Goal: Task Accomplishment & Management: Use online tool/utility

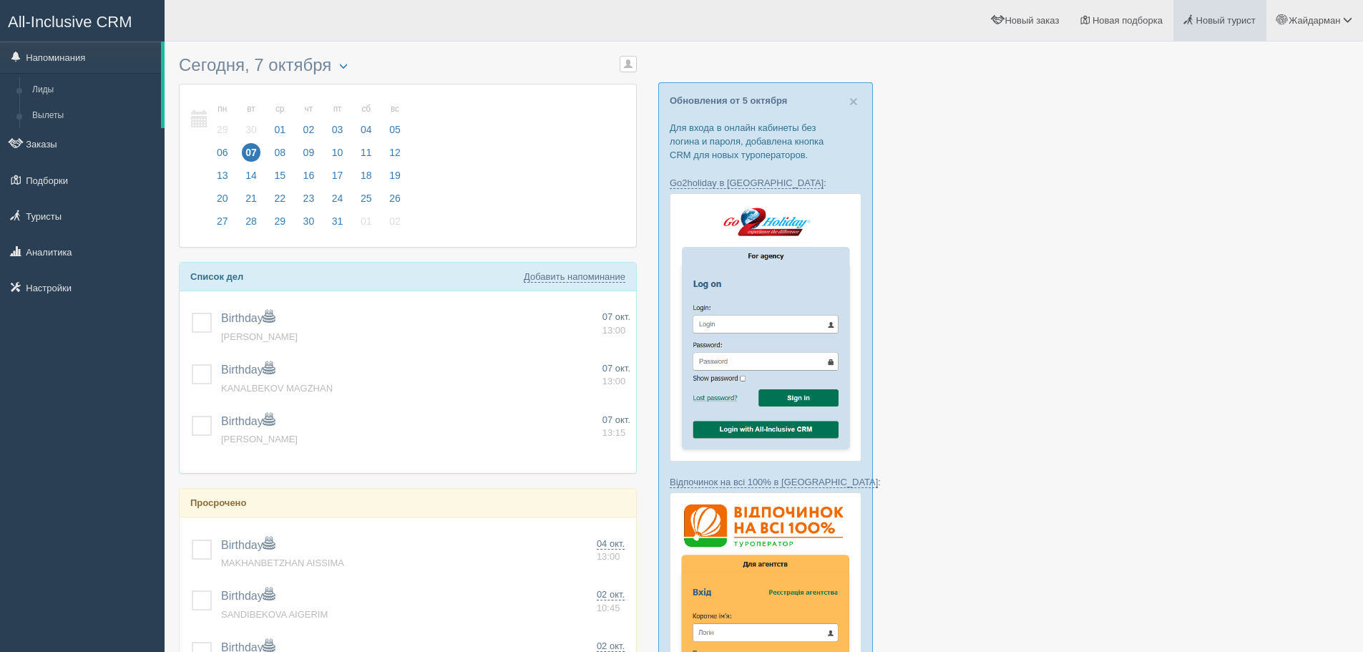
click at [1223, 25] on span "Новый турист" at bounding box center [1225, 20] width 59 height 11
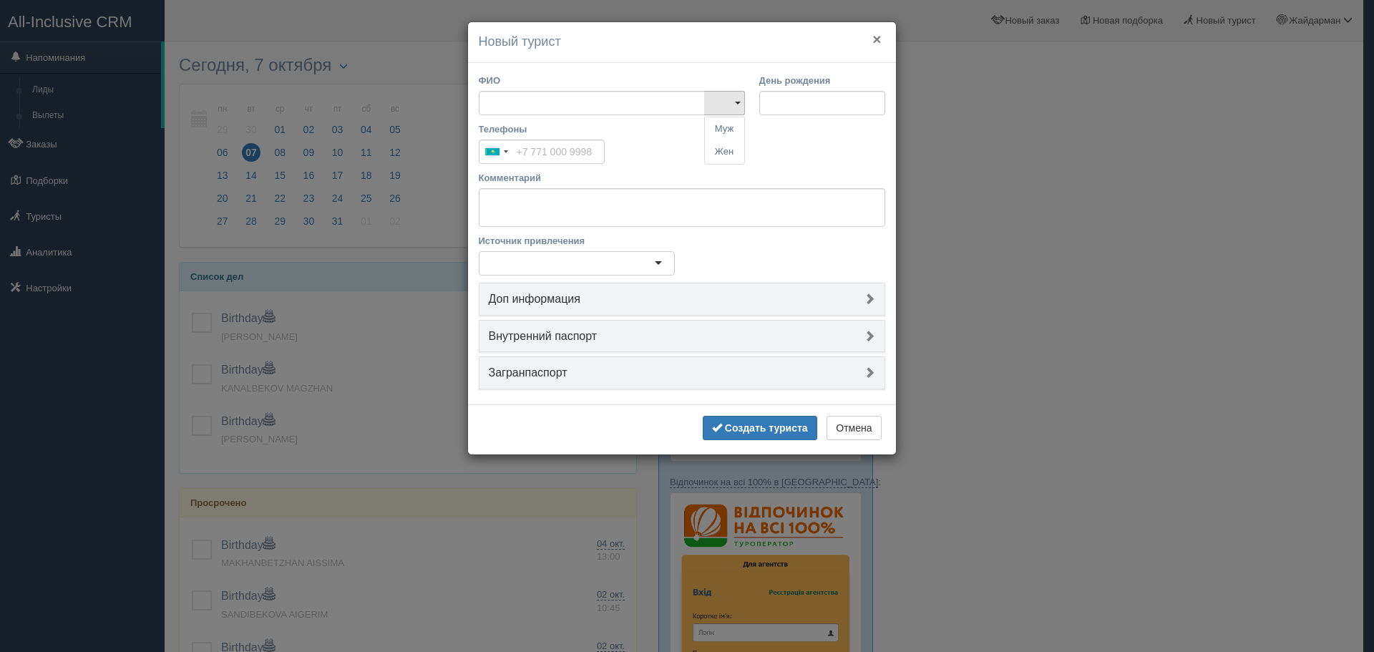
click at [878, 40] on button "×" at bounding box center [876, 38] width 9 height 15
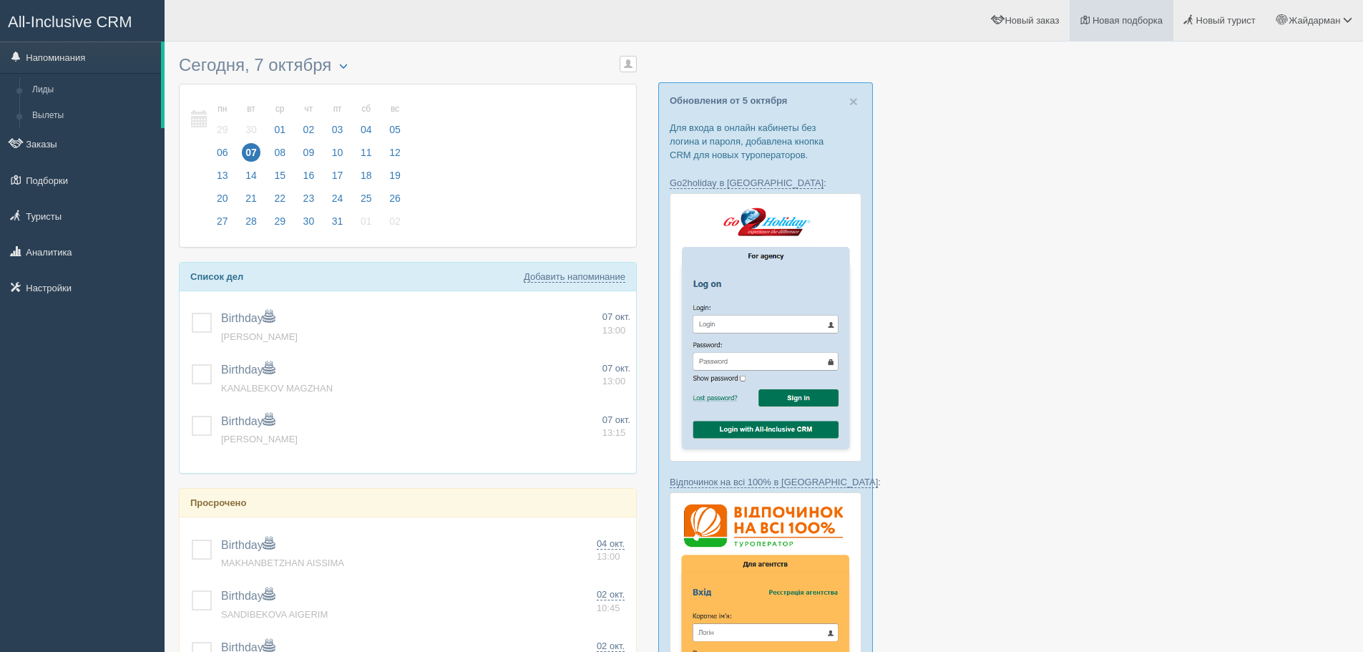
click at [1114, 21] on span "Новая подборка" at bounding box center [1128, 20] width 70 height 11
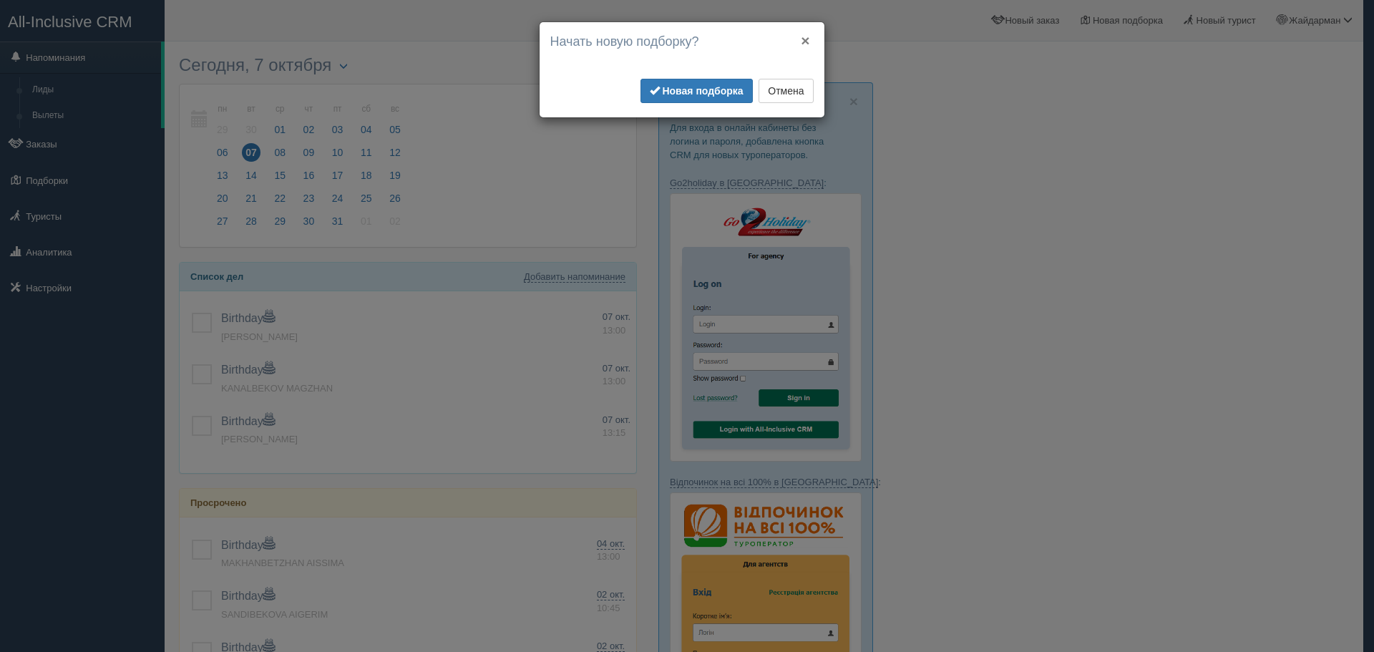
click at [804, 40] on button "×" at bounding box center [805, 40] width 9 height 15
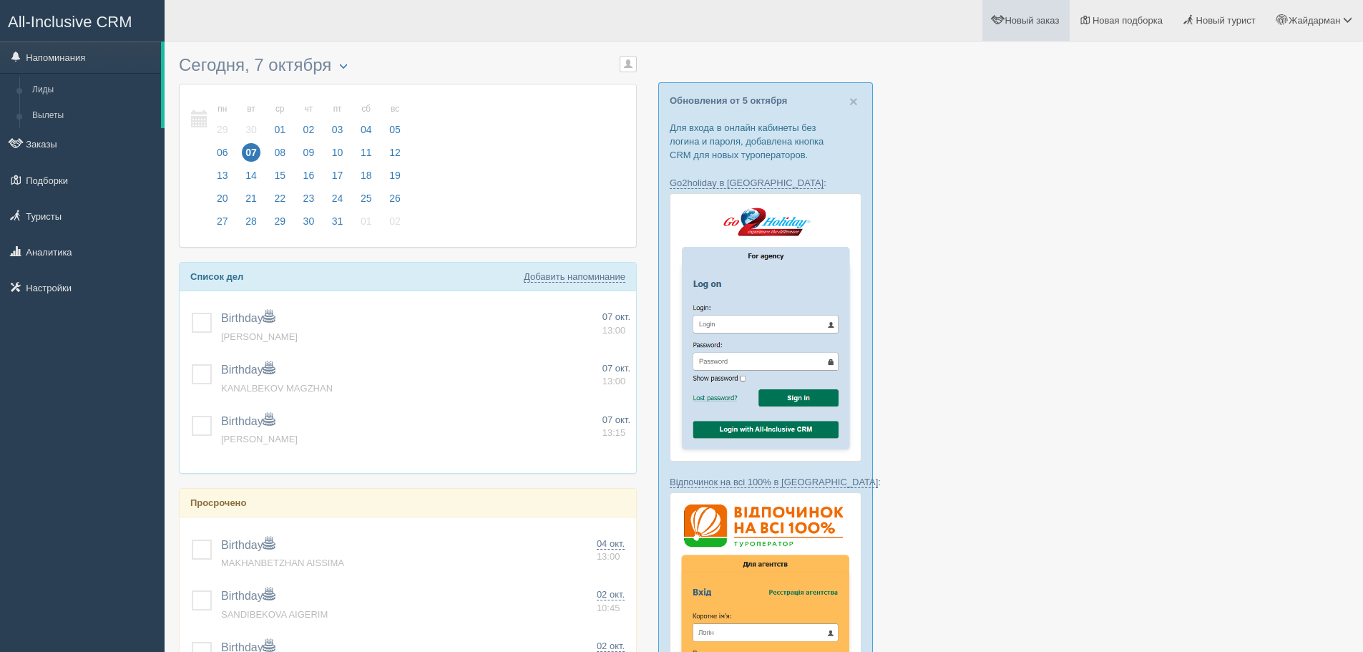
click at [1022, 21] on span "Новый заказ" at bounding box center [1032, 20] width 54 height 11
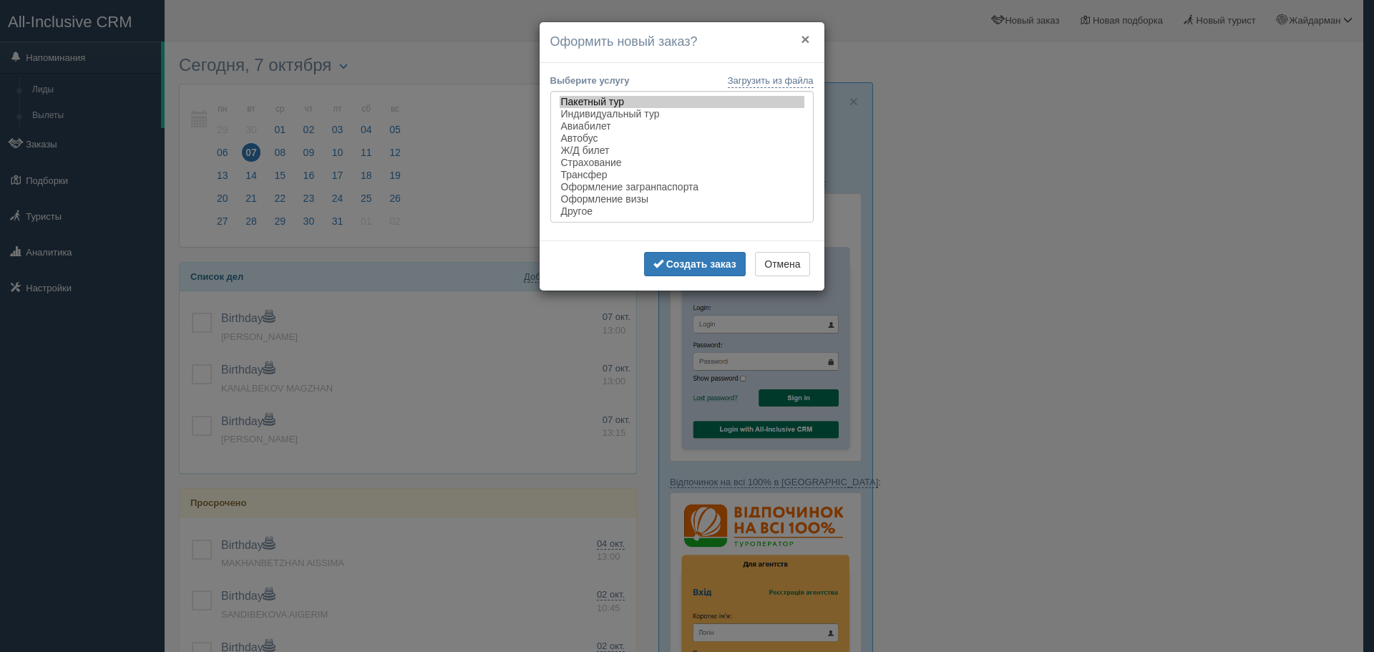
click at [804, 36] on button "×" at bounding box center [805, 38] width 9 height 15
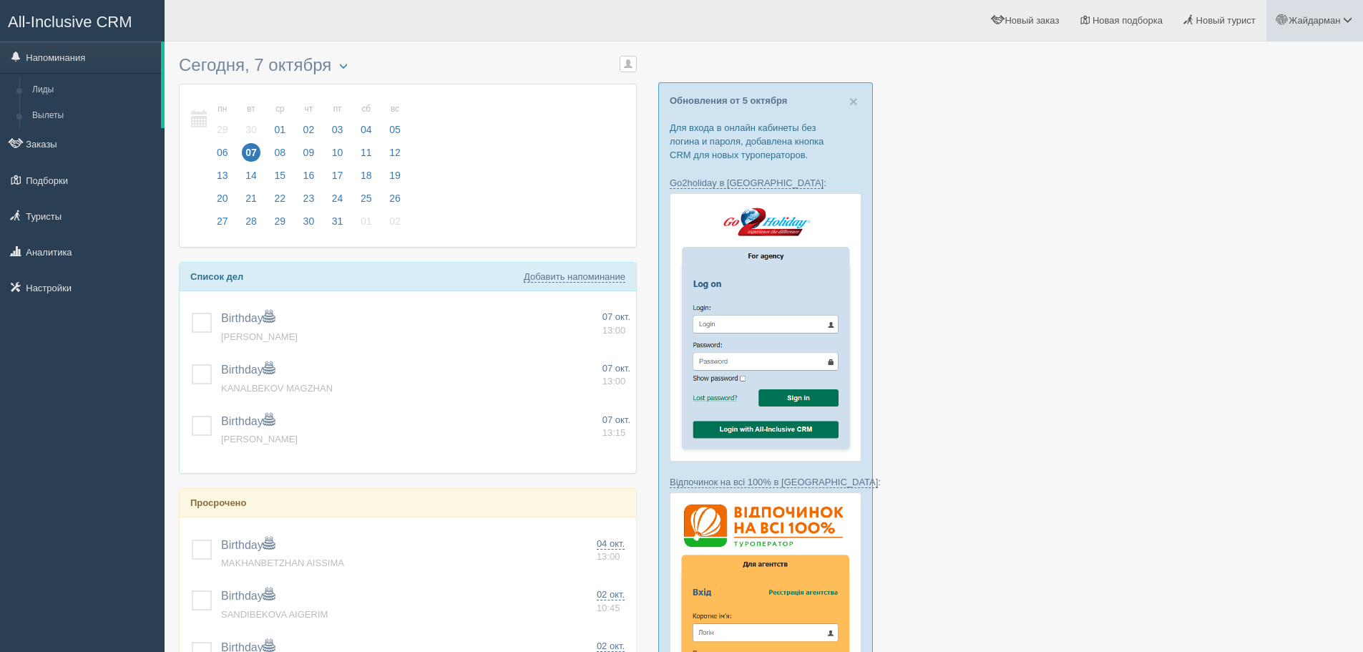
click at [1292, 17] on span "Жайдарман" at bounding box center [1315, 20] width 52 height 11
click at [1137, 18] on span "Новая подборка" at bounding box center [1128, 20] width 70 height 11
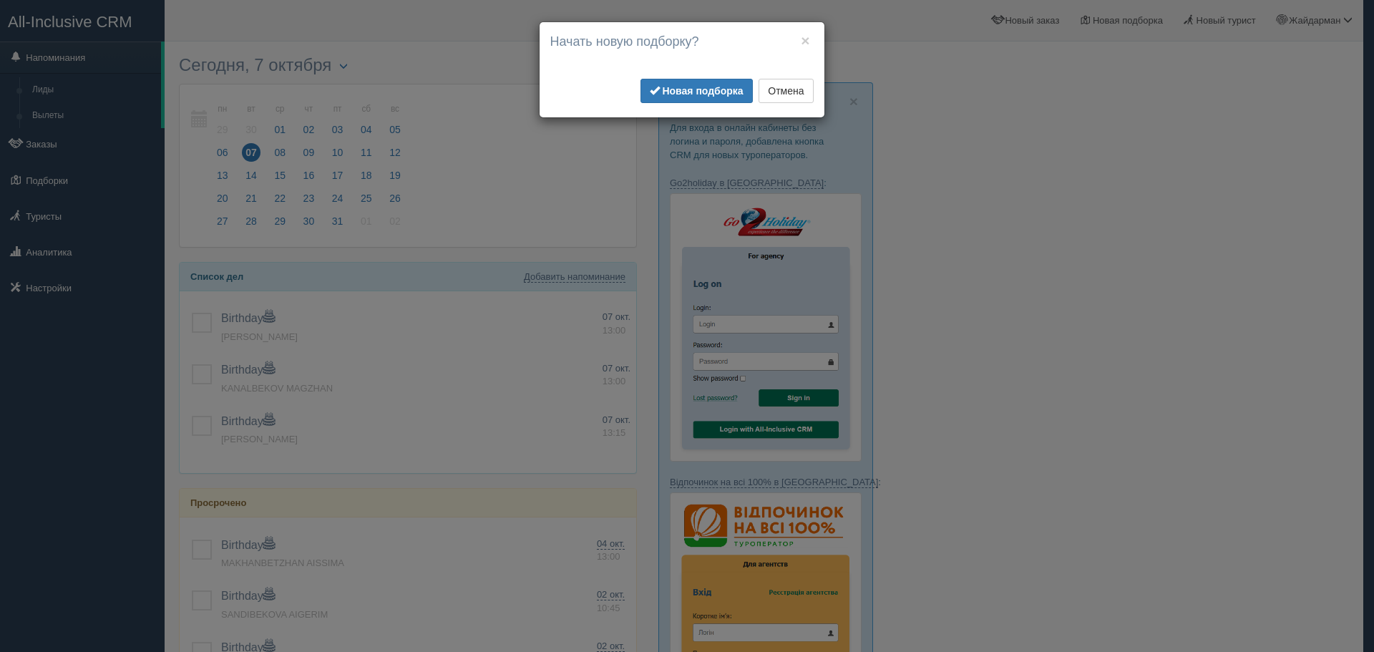
click at [799, 43] on h4 "Начать новую подборку?" at bounding box center [681, 42] width 263 height 19
click at [806, 40] on button "×" at bounding box center [805, 40] width 9 height 15
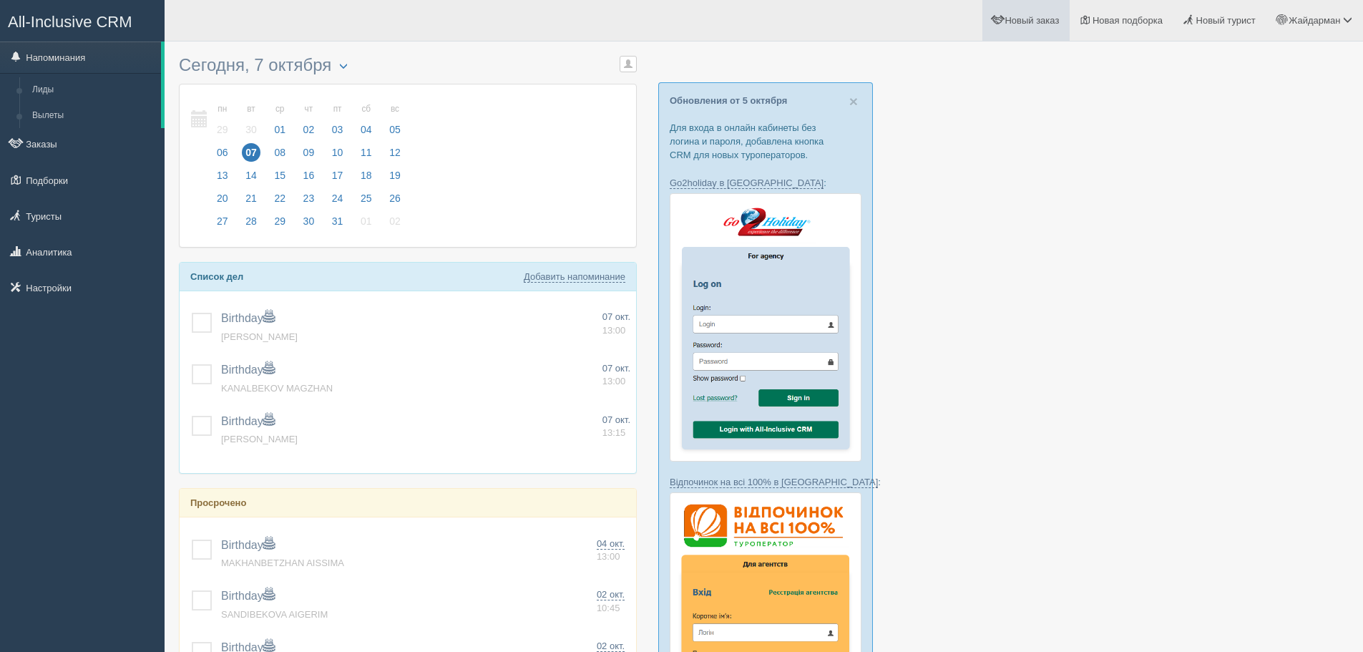
click at [1024, 19] on span "Новый заказ" at bounding box center [1032, 20] width 54 height 11
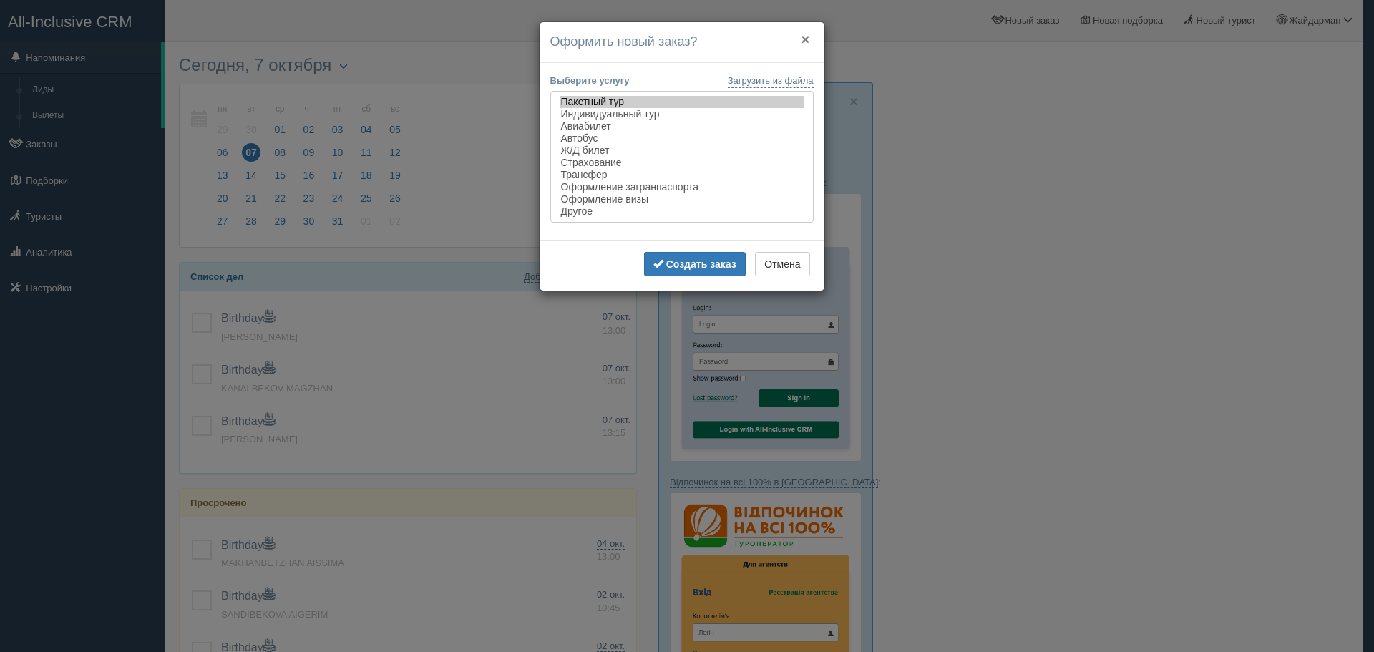
click at [806, 39] on button "×" at bounding box center [805, 38] width 9 height 15
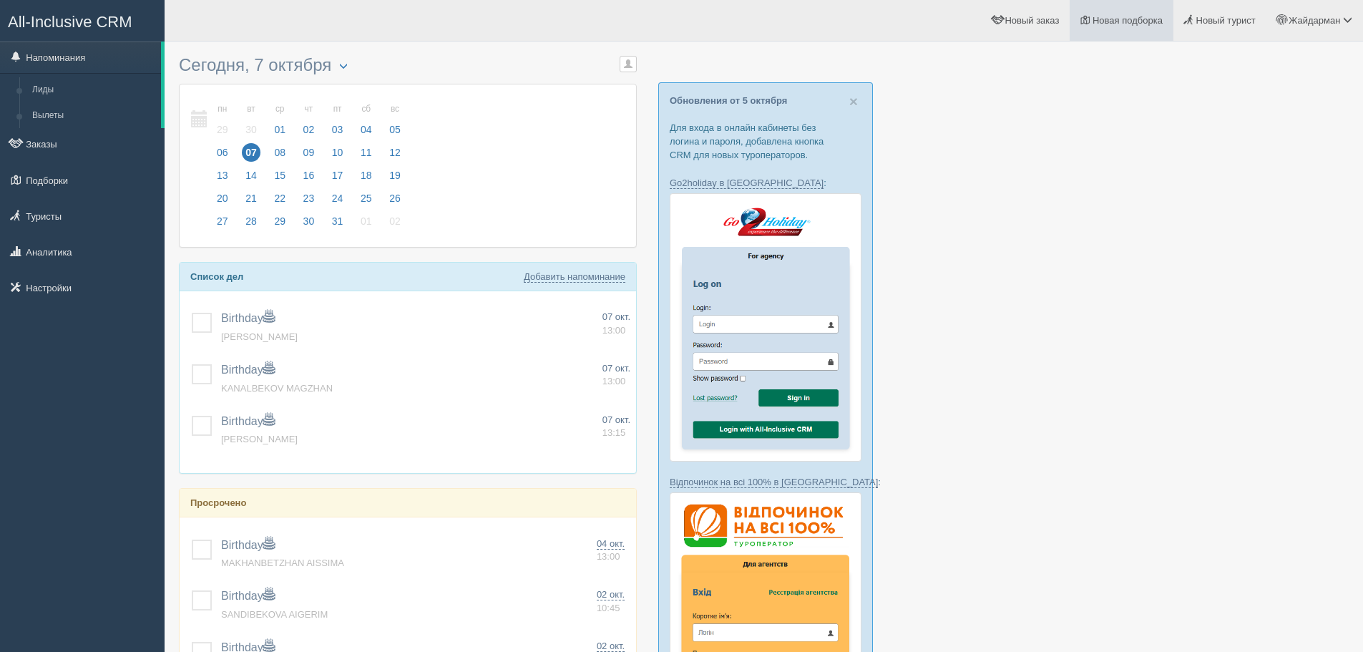
click at [1118, 24] on span "Новая подборка" at bounding box center [1128, 20] width 70 height 11
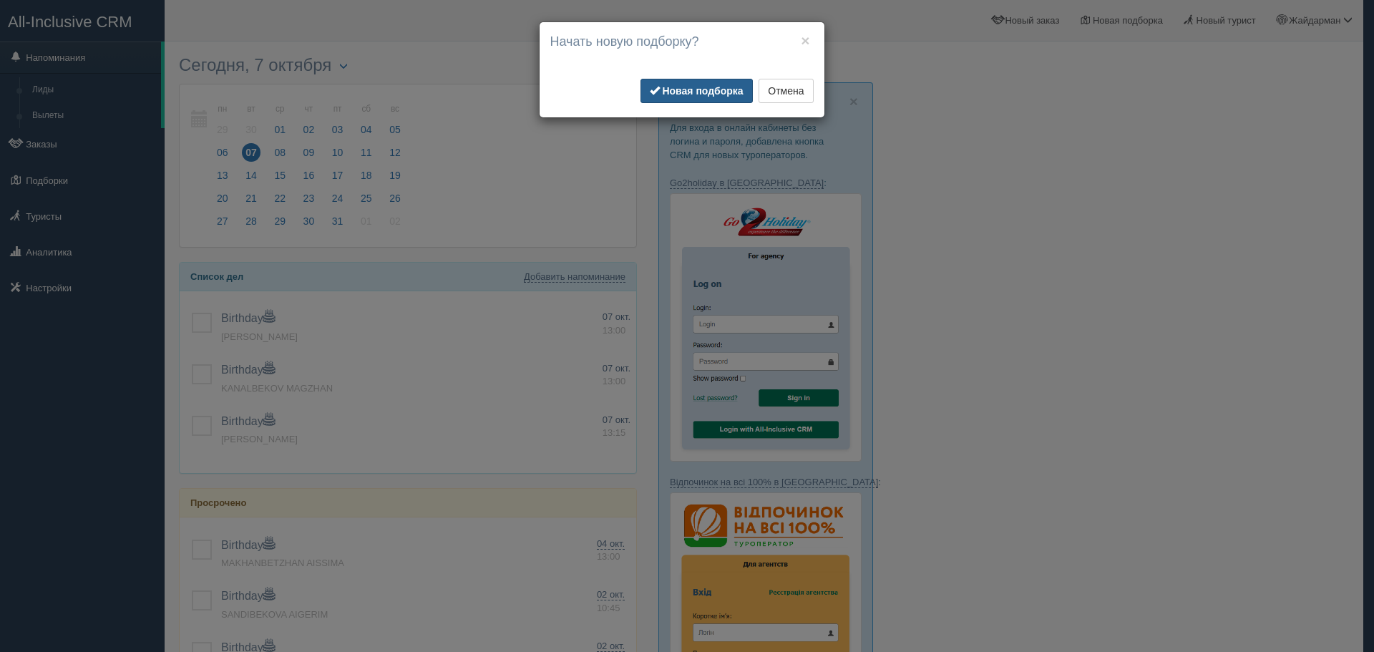
click at [718, 92] on b "Новая подборка" at bounding box center [702, 90] width 81 height 11
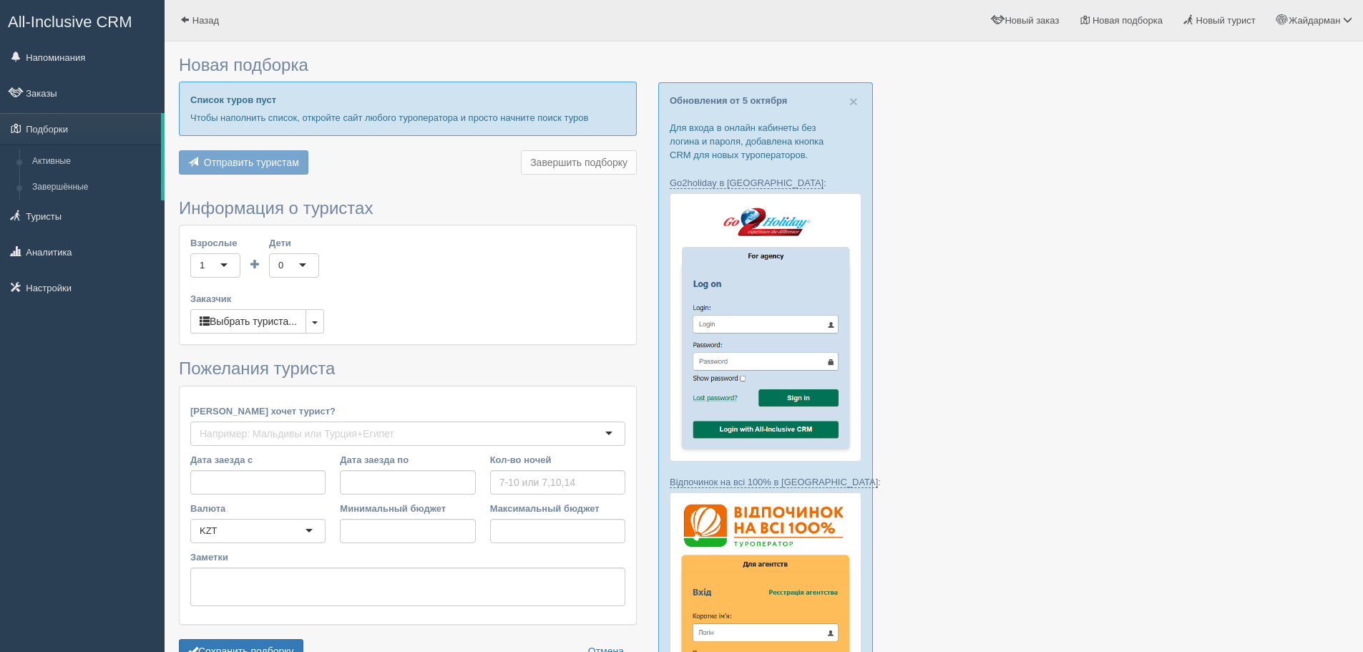
click at [1219, 402] on div at bounding box center [764, 632] width 1170 height 1167
click at [1125, 19] on span "Новая подборка" at bounding box center [1128, 20] width 70 height 11
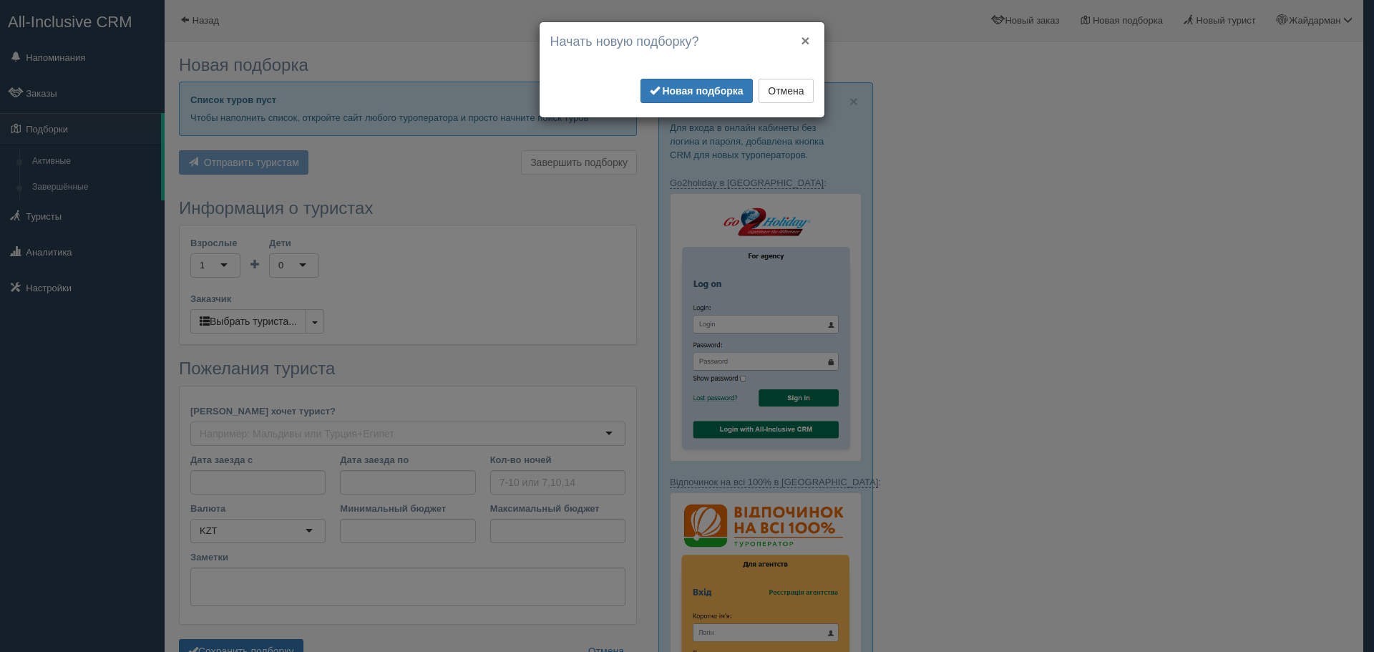
click at [804, 41] on button "×" at bounding box center [805, 40] width 9 height 15
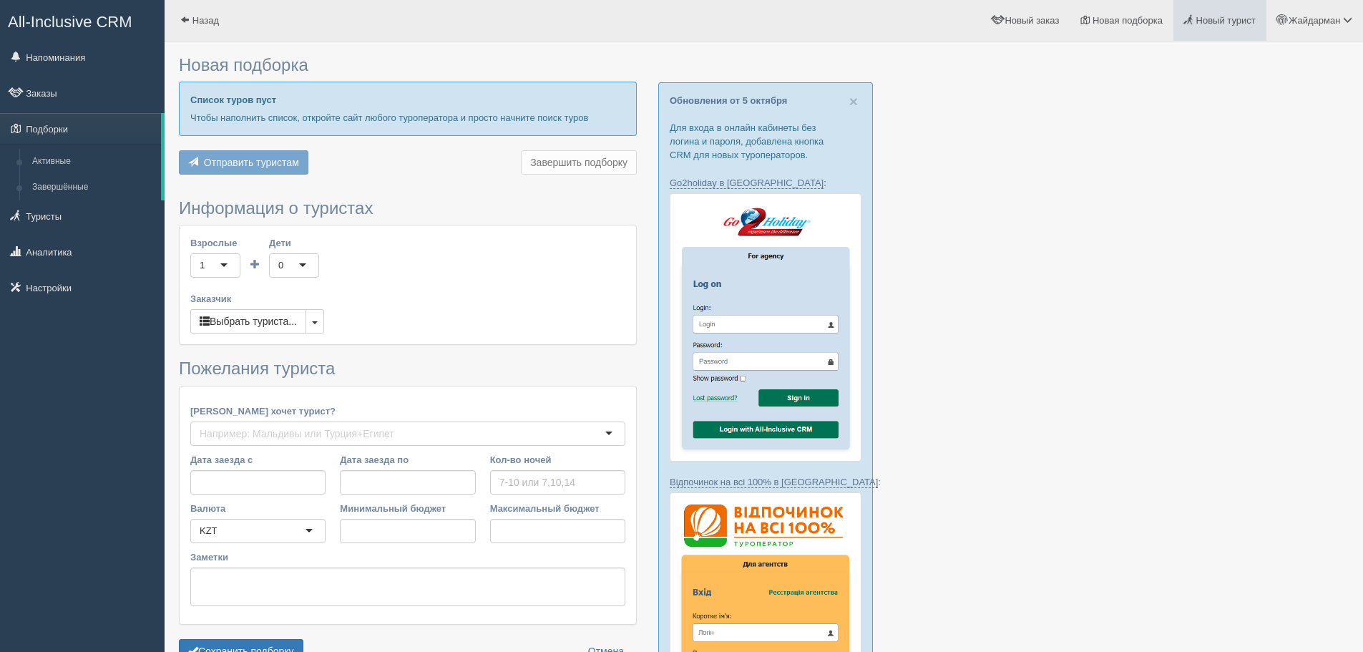
click at [1223, 23] on span "Новый турист" at bounding box center [1225, 20] width 59 height 11
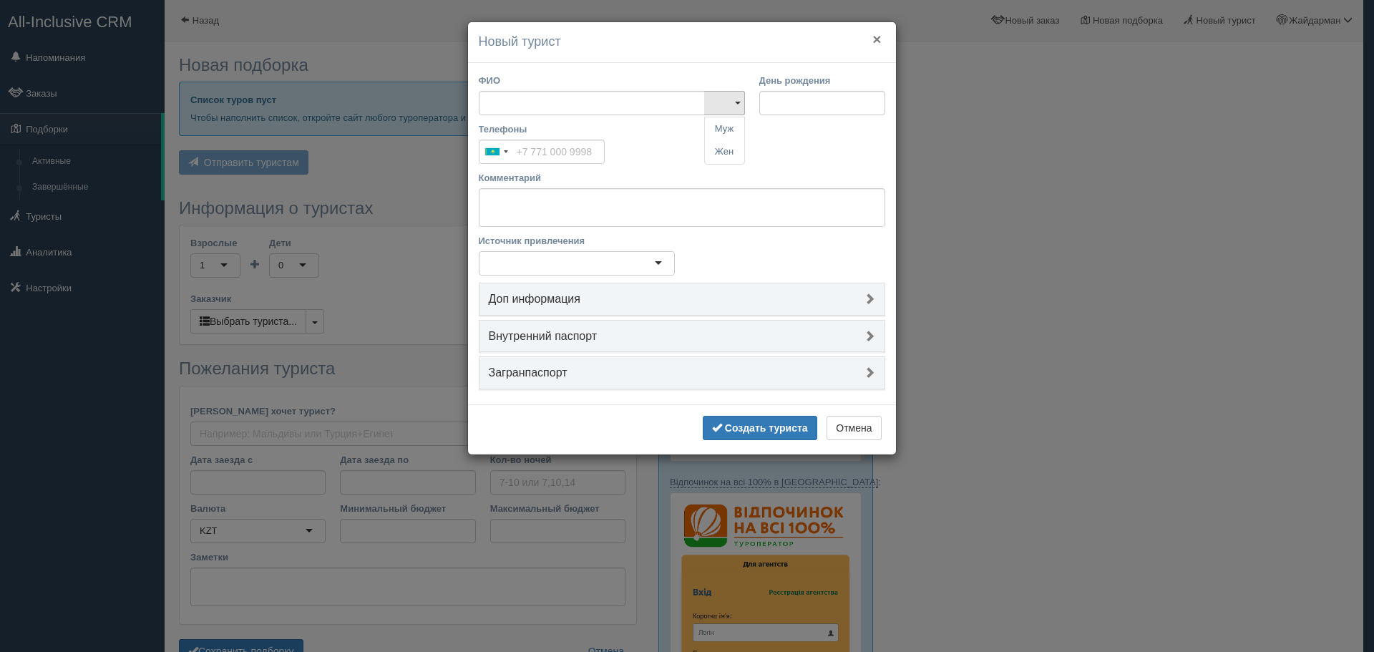
click at [879, 39] on button "×" at bounding box center [876, 38] width 9 height 15
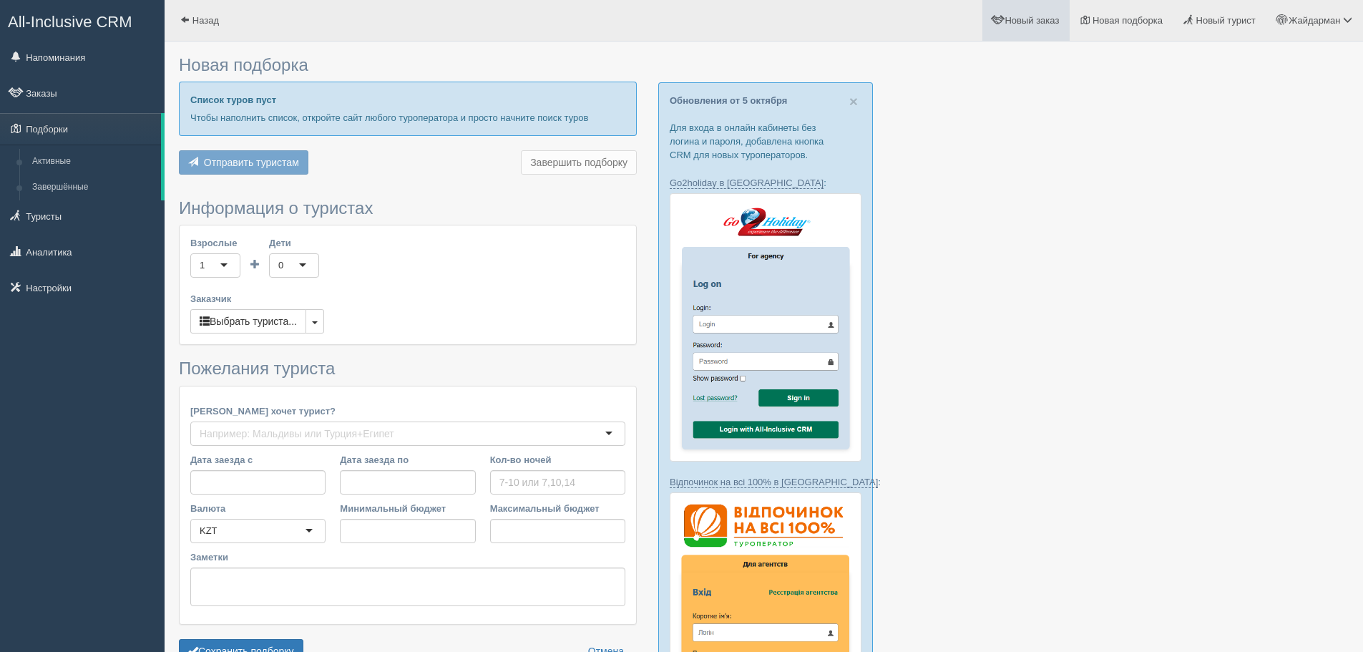
click at [1026, 25] on span "Новый заказ" at bounding box center [1032, 20] width 54 height 11
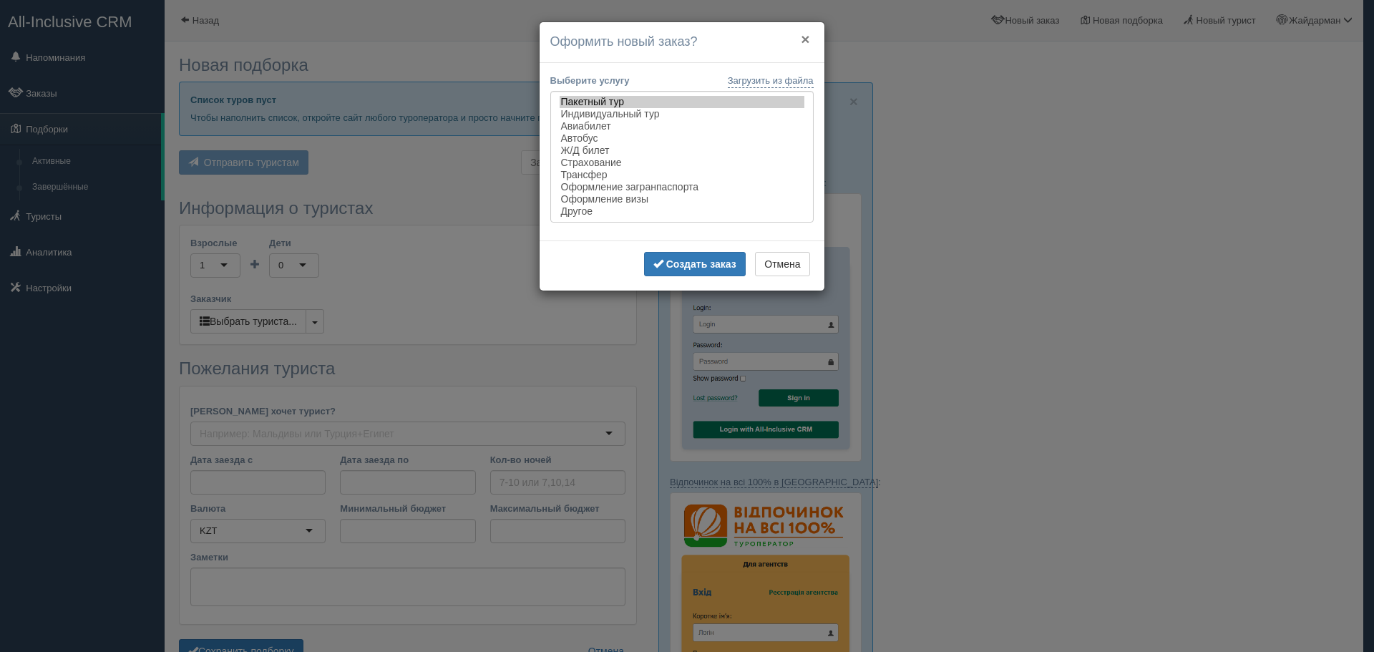
click at [806, 36] on button "×" at bounding box center [805, 38] width 9 height 15
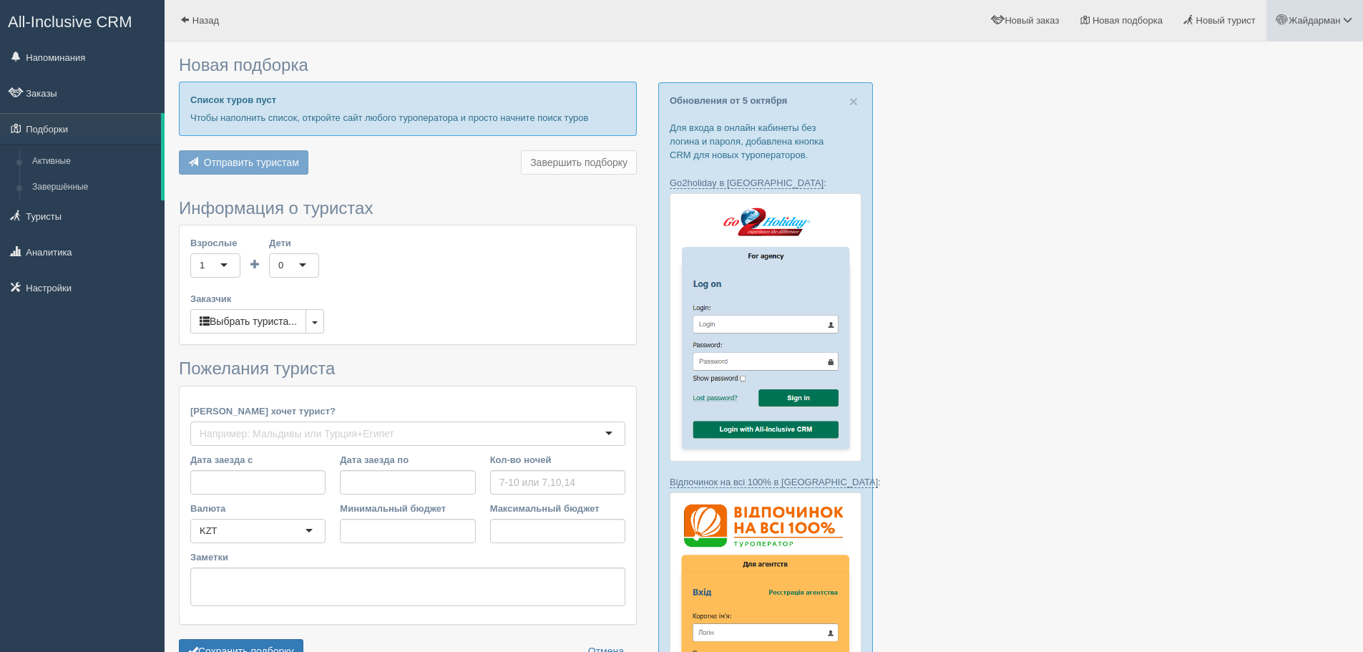
click at [1322, 29] on link "Жайдарман" at bounding box center [1315, 20] width 97 height 41
click at [1229, 23] on span "Новый турист" at bounding box center [1225, 20] width 59 height 11
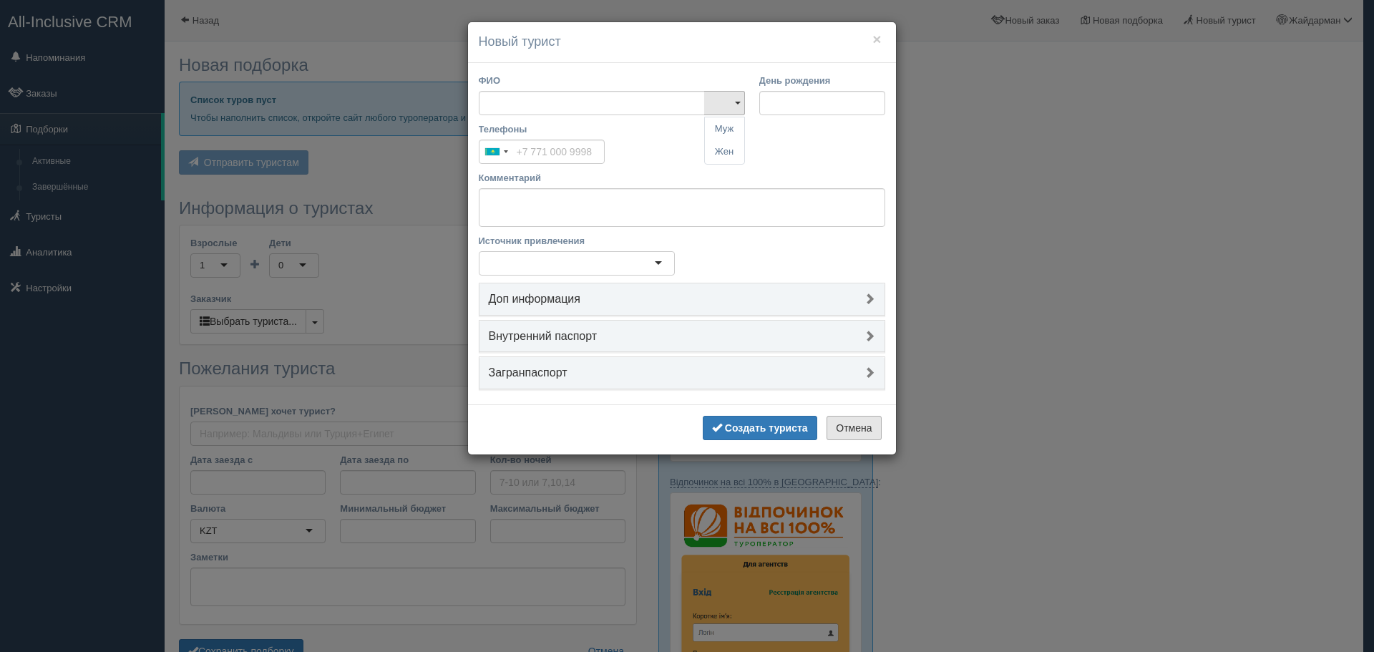
click at [863, 429] on button "Отмена" at bounding box center [853, 428] width 54 height 24
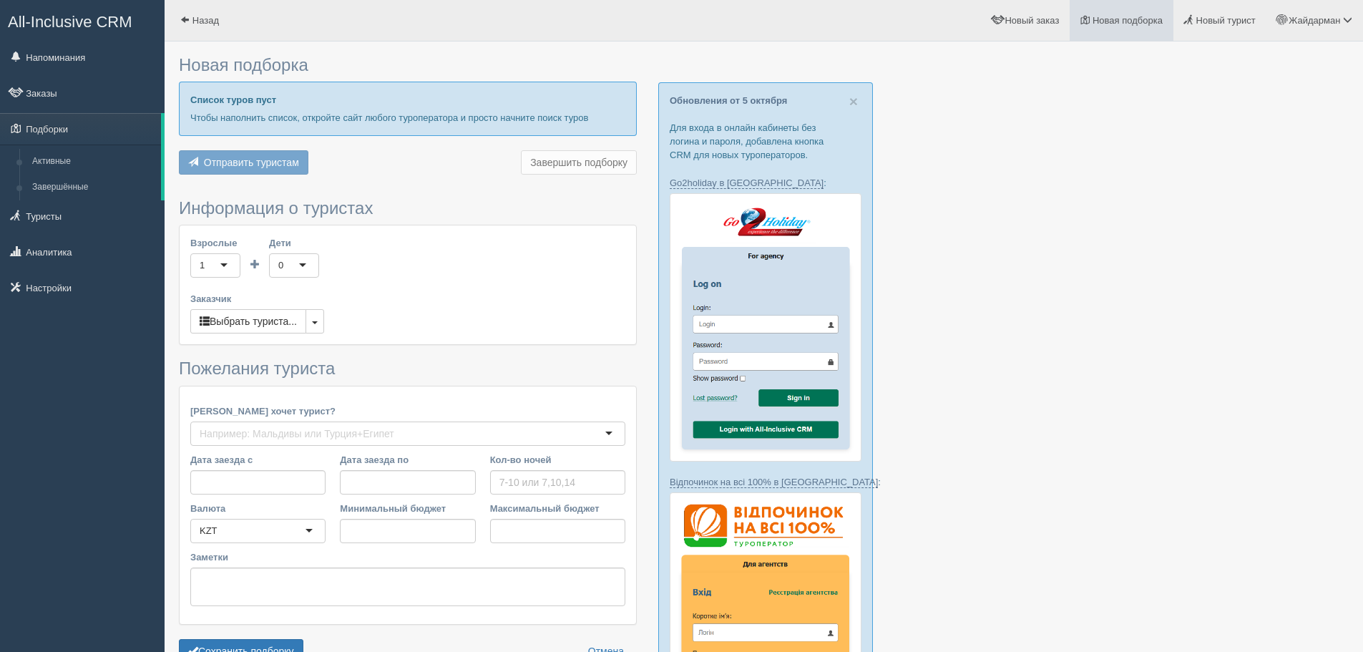
click at [1133, 24] on span "Новая подборка" at bounding box center [1128, 20] width 70 height 11
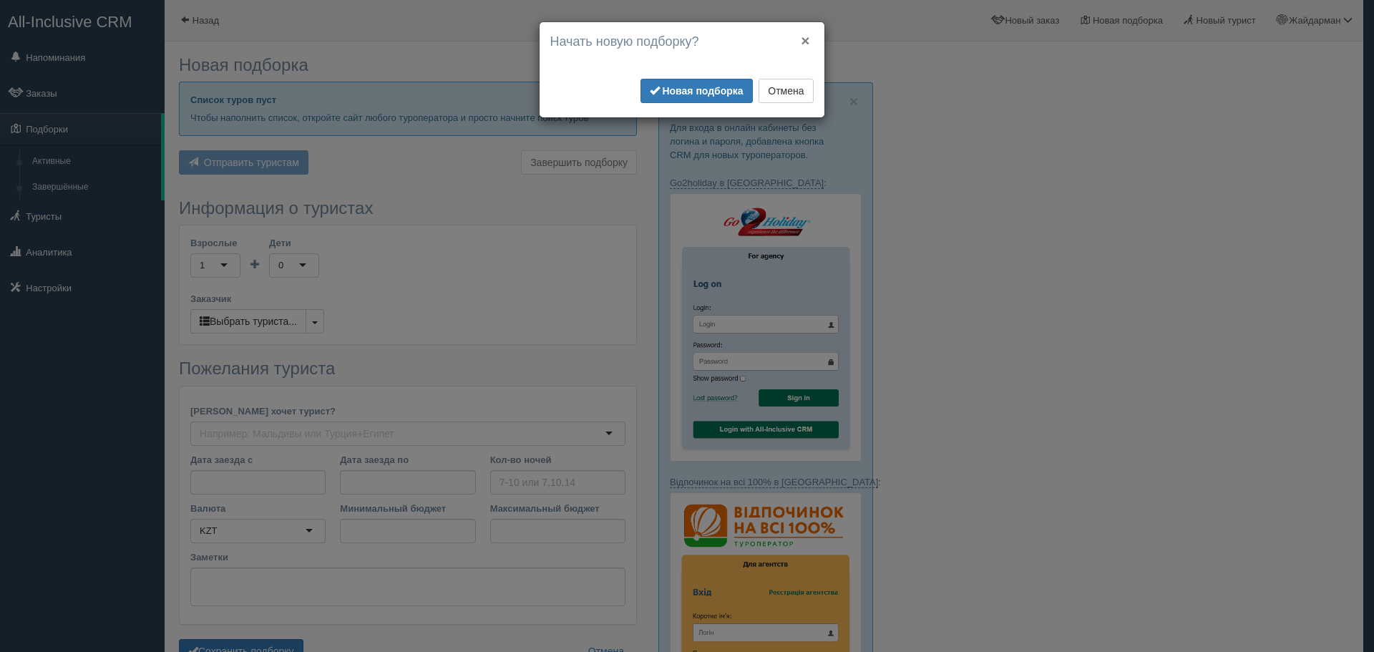
click at [803, 40] on button "×" at bounding box center [805, 40] width 9 height 15
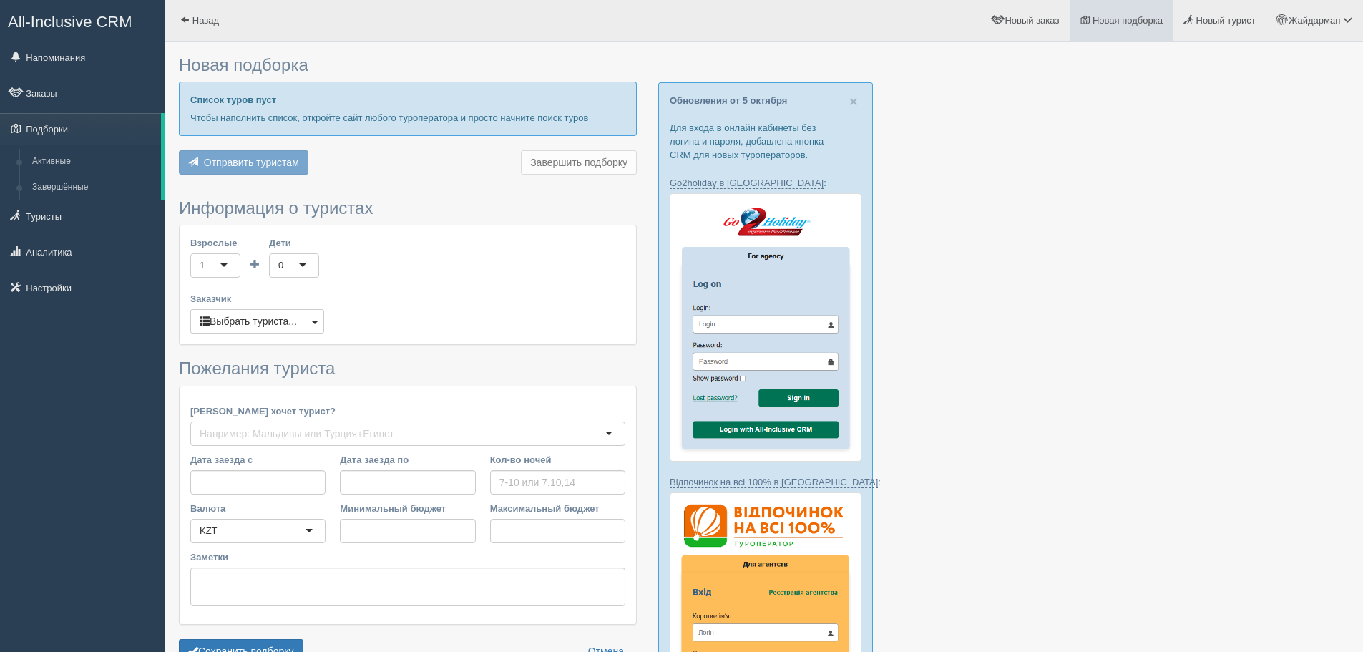
click at [1138, 21] on span "Новая подборка" at bounding box center [1128, 20] width 70 height 11
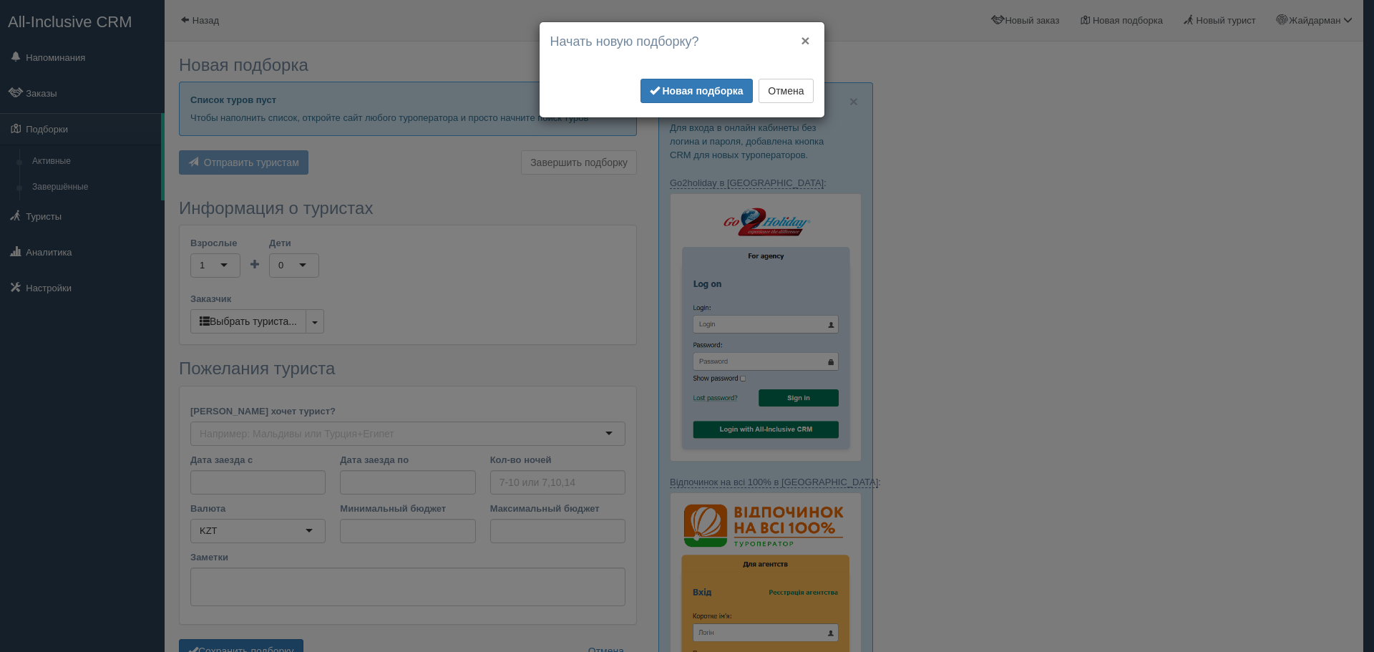
click at [806, 44] on button "×" at bounding box center [805, 40] width 9 height 15
